Goal: Task Accomplishment & Management: Manage account settings

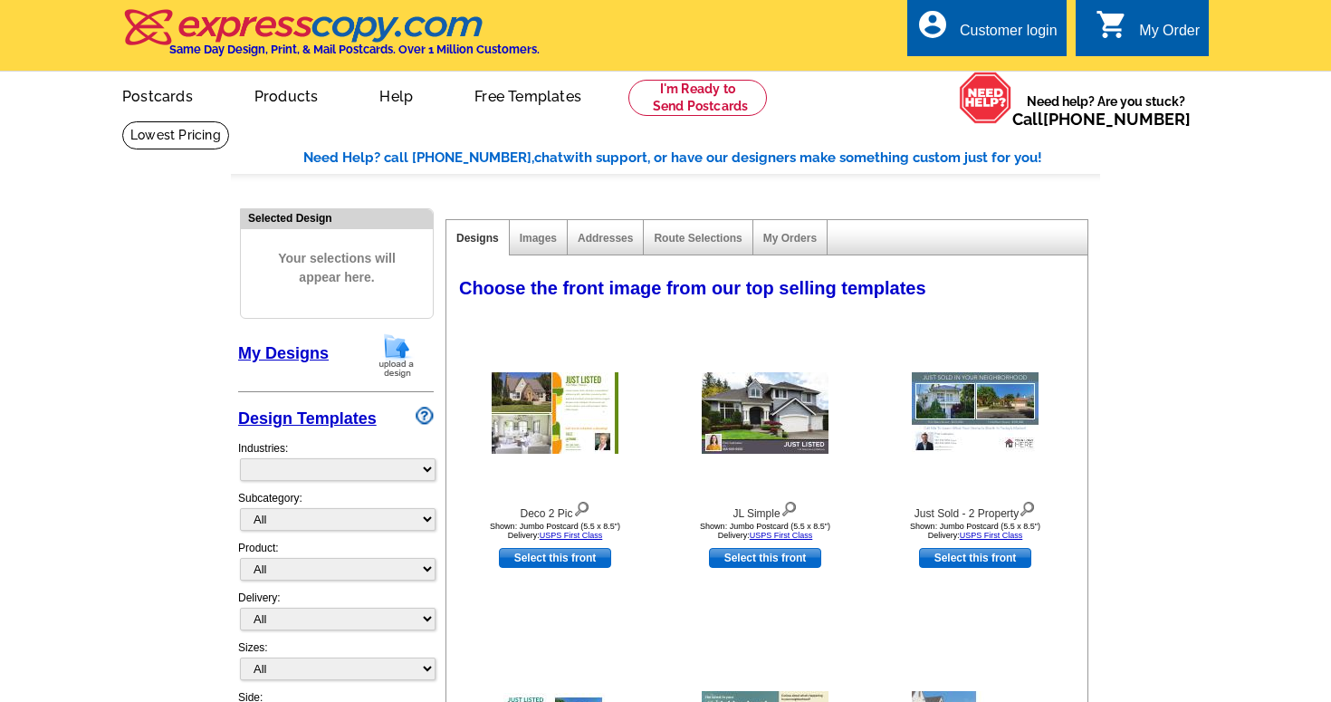
select select "785"
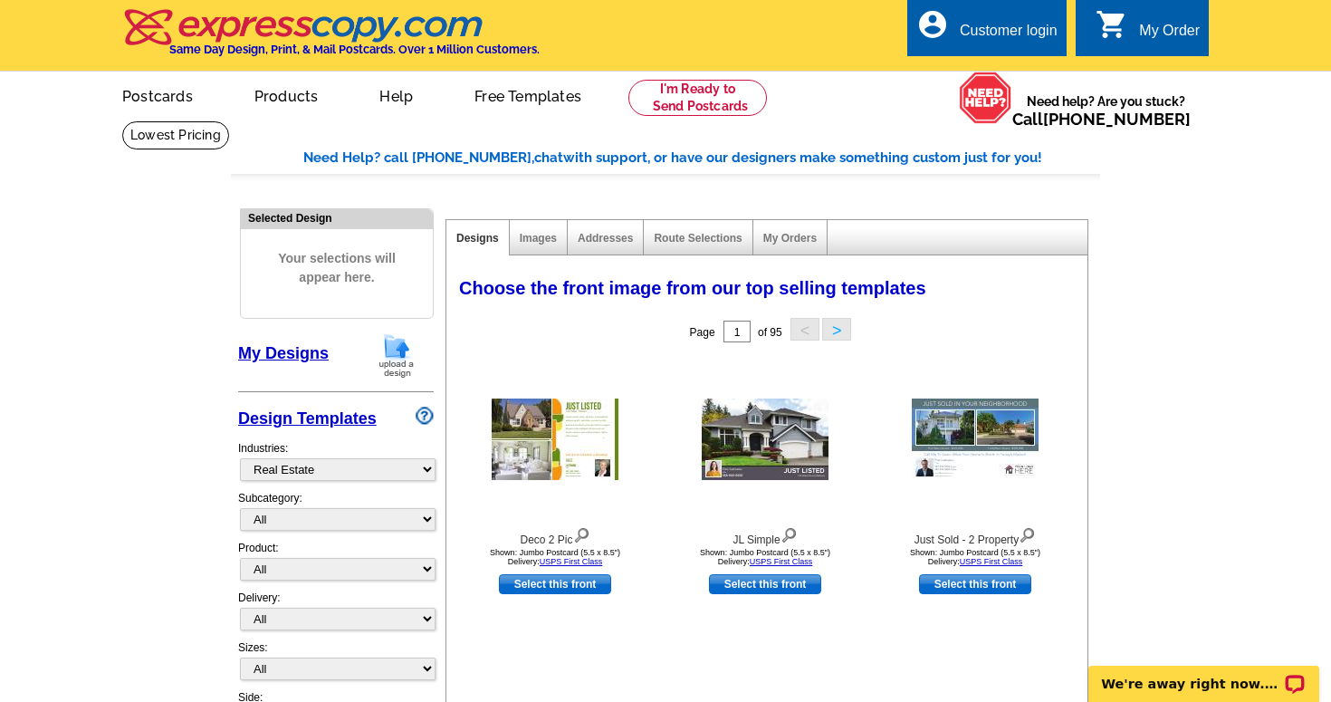
click at [1011, 53] on div "account_circle Customer login" at bounding box center [986, 27] width 159 height 57
click at [994, 28] on div "Customer login" at bounding box center [1009, 35] width 98 height 25
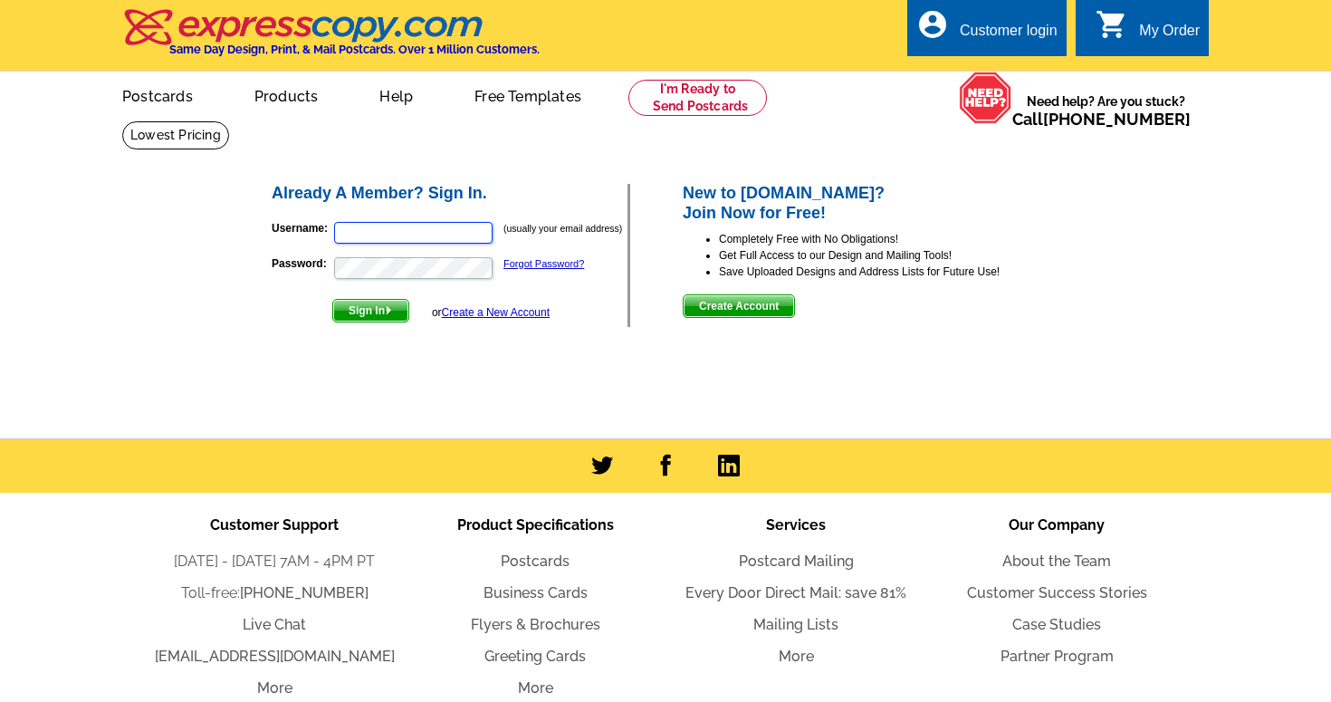
click at [407, 229] on input "Username:" at bounding box center [413, 233] width 158 height 22
type input "[EMAIL_ADDRESS][DOMAIN_NAME]"
